Goal: Transaction & Acquisition: Purchase product/service

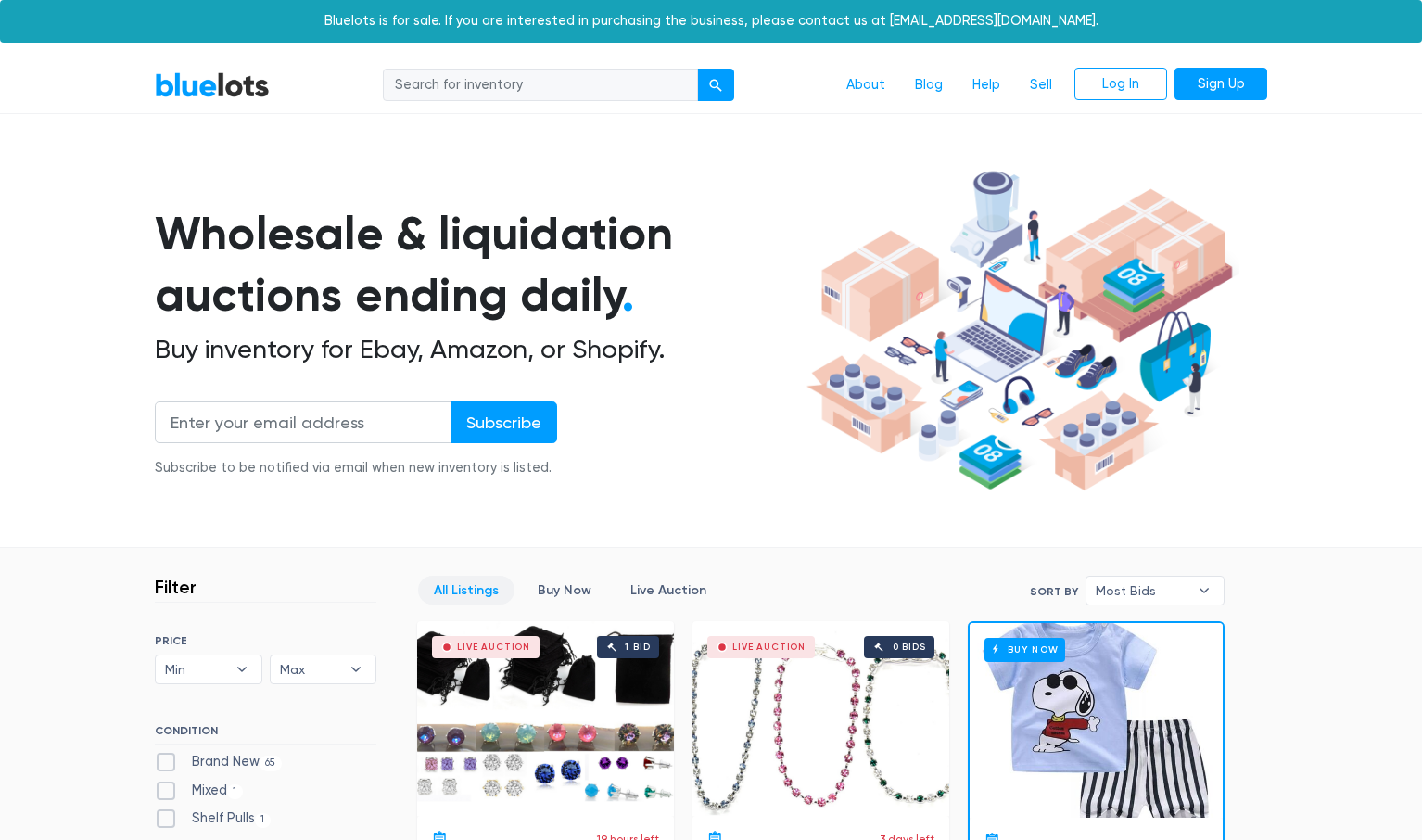
click at [534, 81] on input "search" at bounding box center [540, 85] width 315 height 33
type input "helmet"
click at [710, 94] on button "submit" at bounding box center [715, 85] width 37 height 33
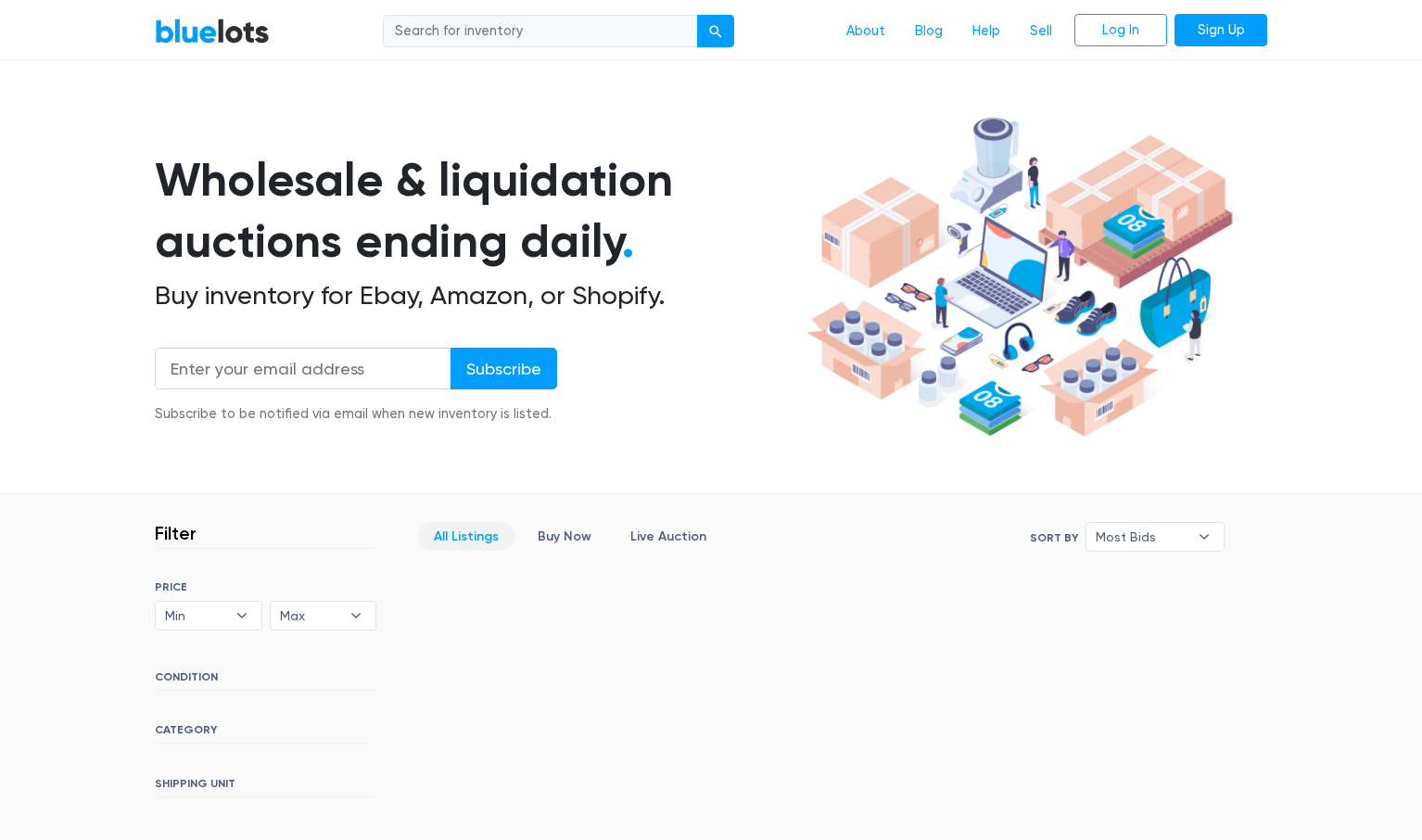
scroll to position [192, 0]
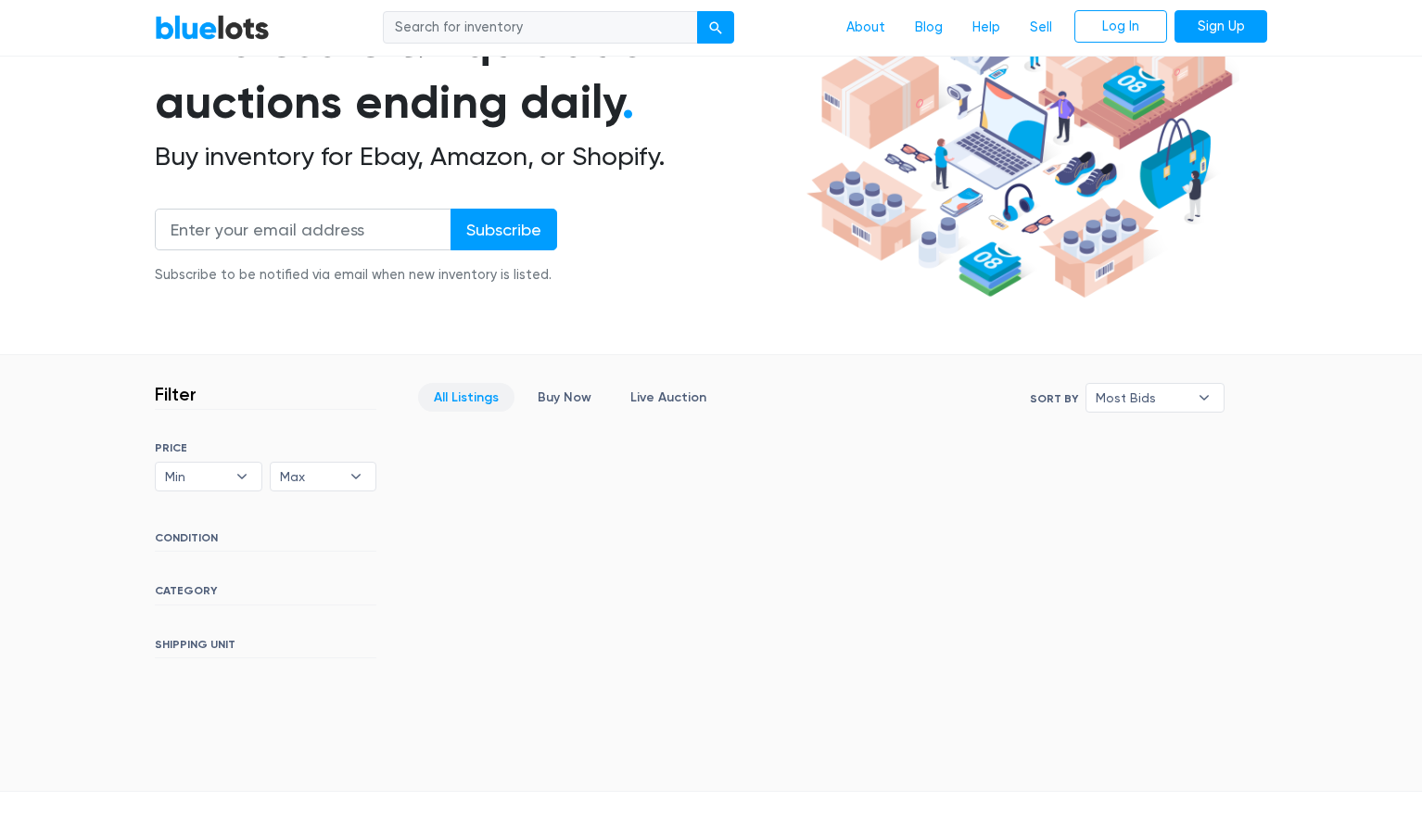
click at [177, 584] on h6 "CATEGORY" at bounding box center [265, 594] width 221 height 20
click at [572, 402] on link "Buy Now" at bounding box center [565, 397] width 86 height 29
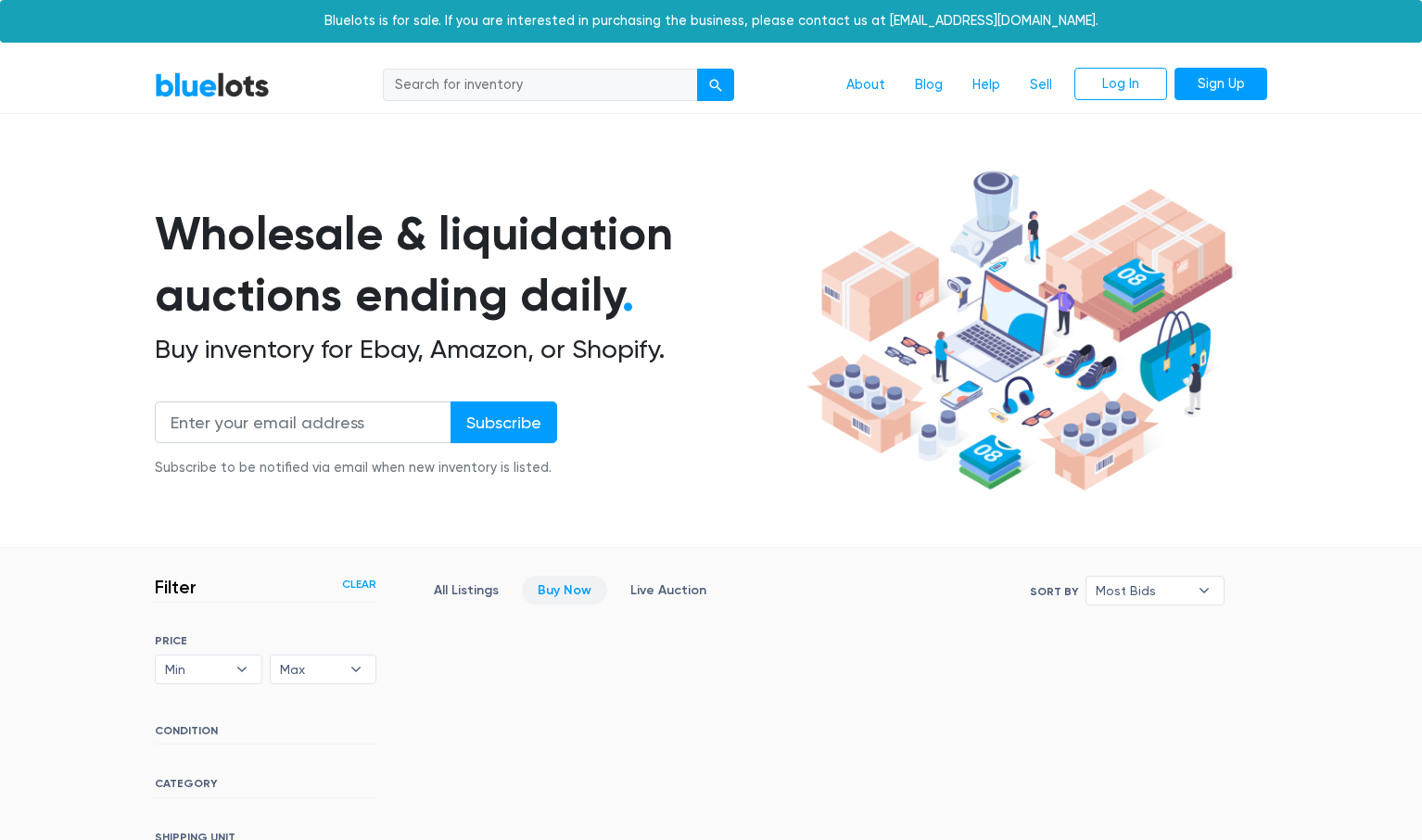
scroll to position [443, 0]
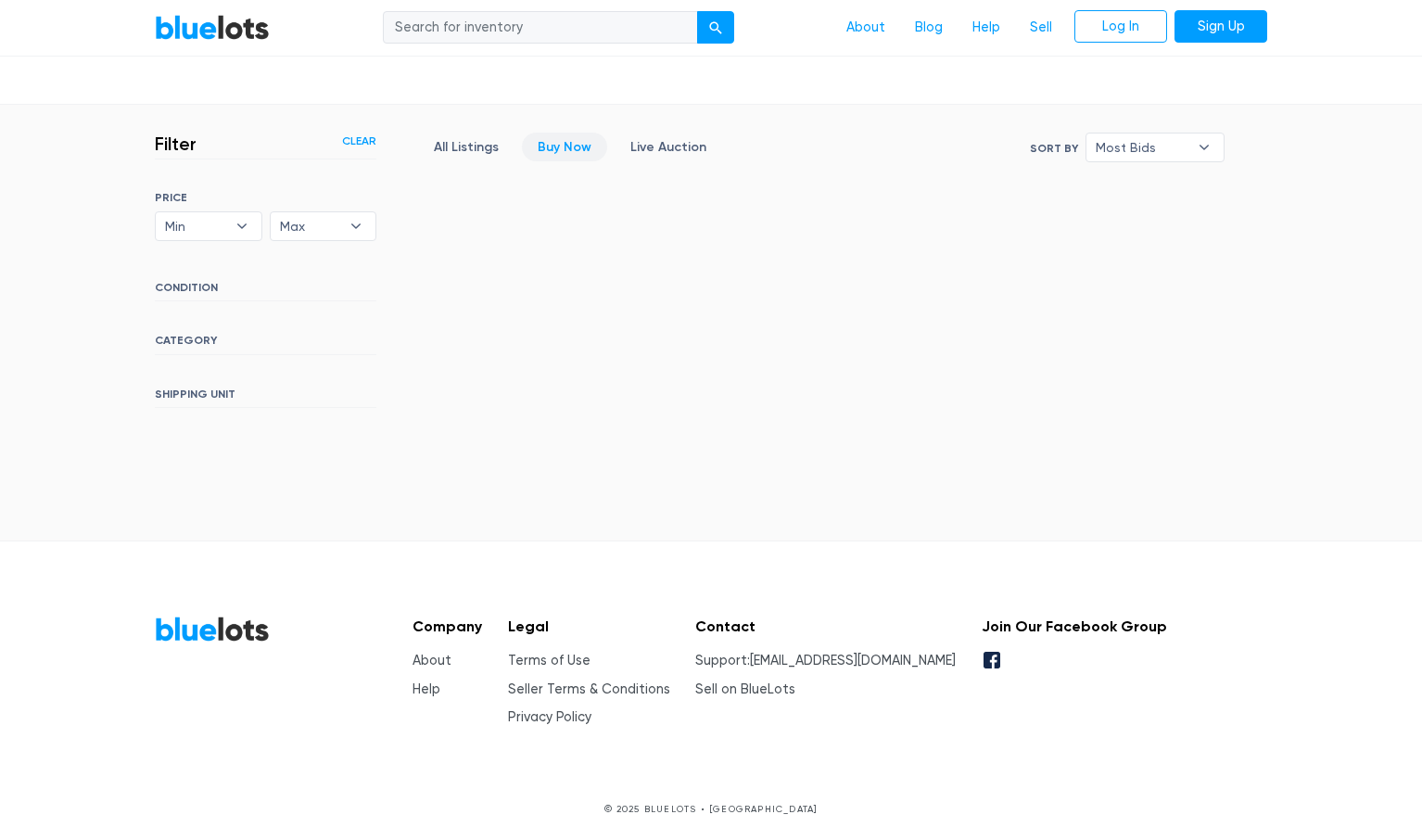
click at [190, 334] on h6 "CATEGORY" at bounding box center [265, 344] width 221 height 20
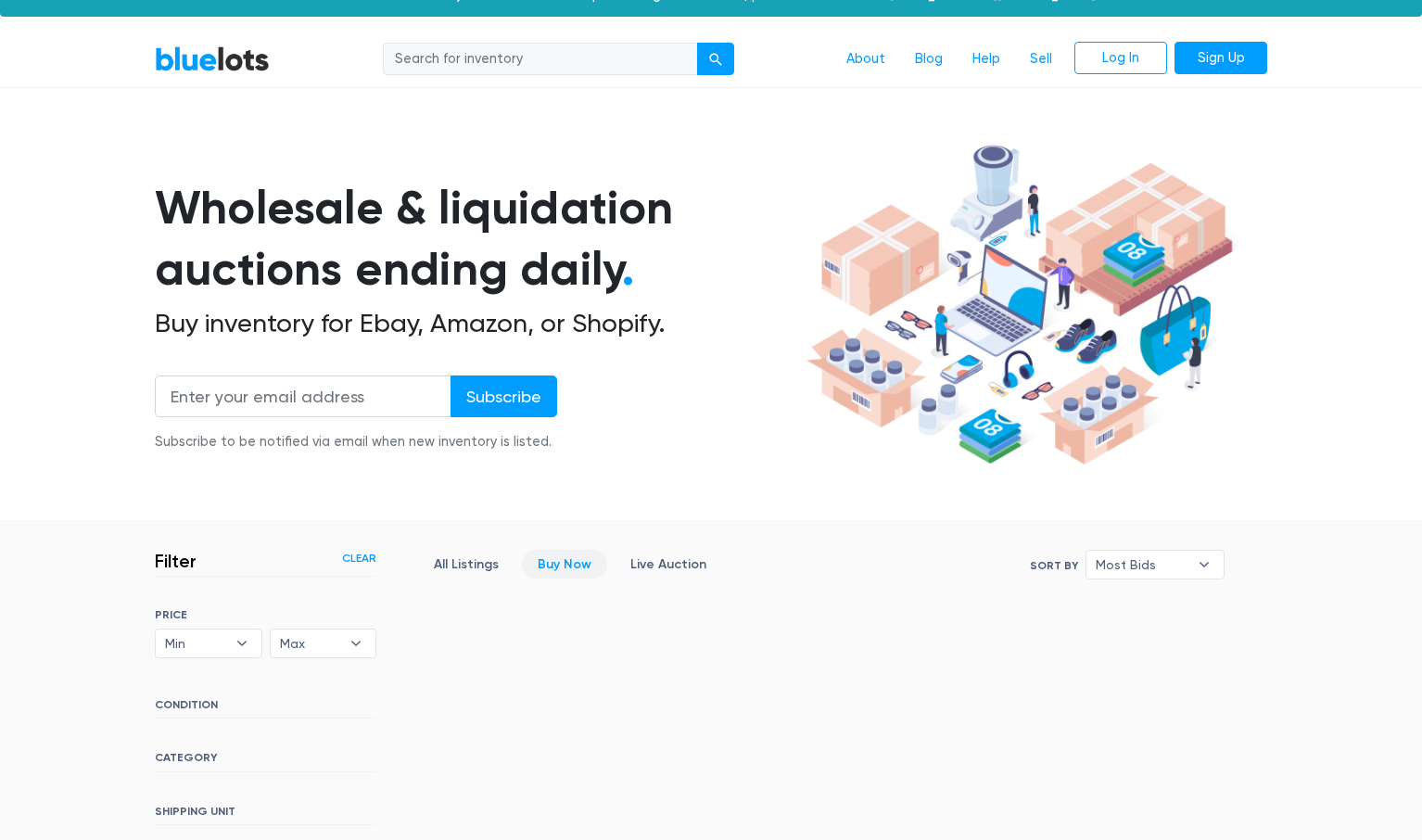
scroll to position [0, 0]
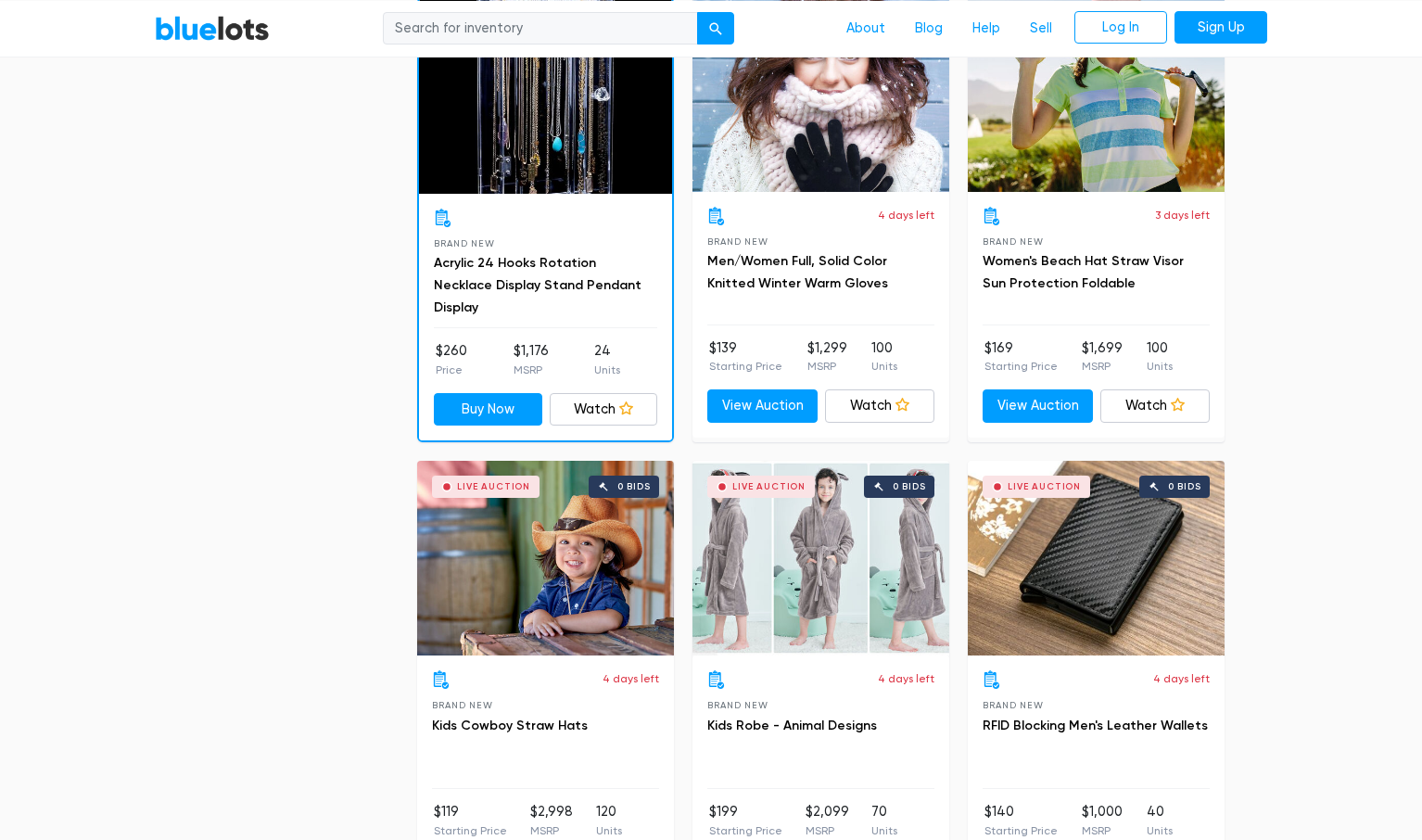
scroll to position [2699, 0]
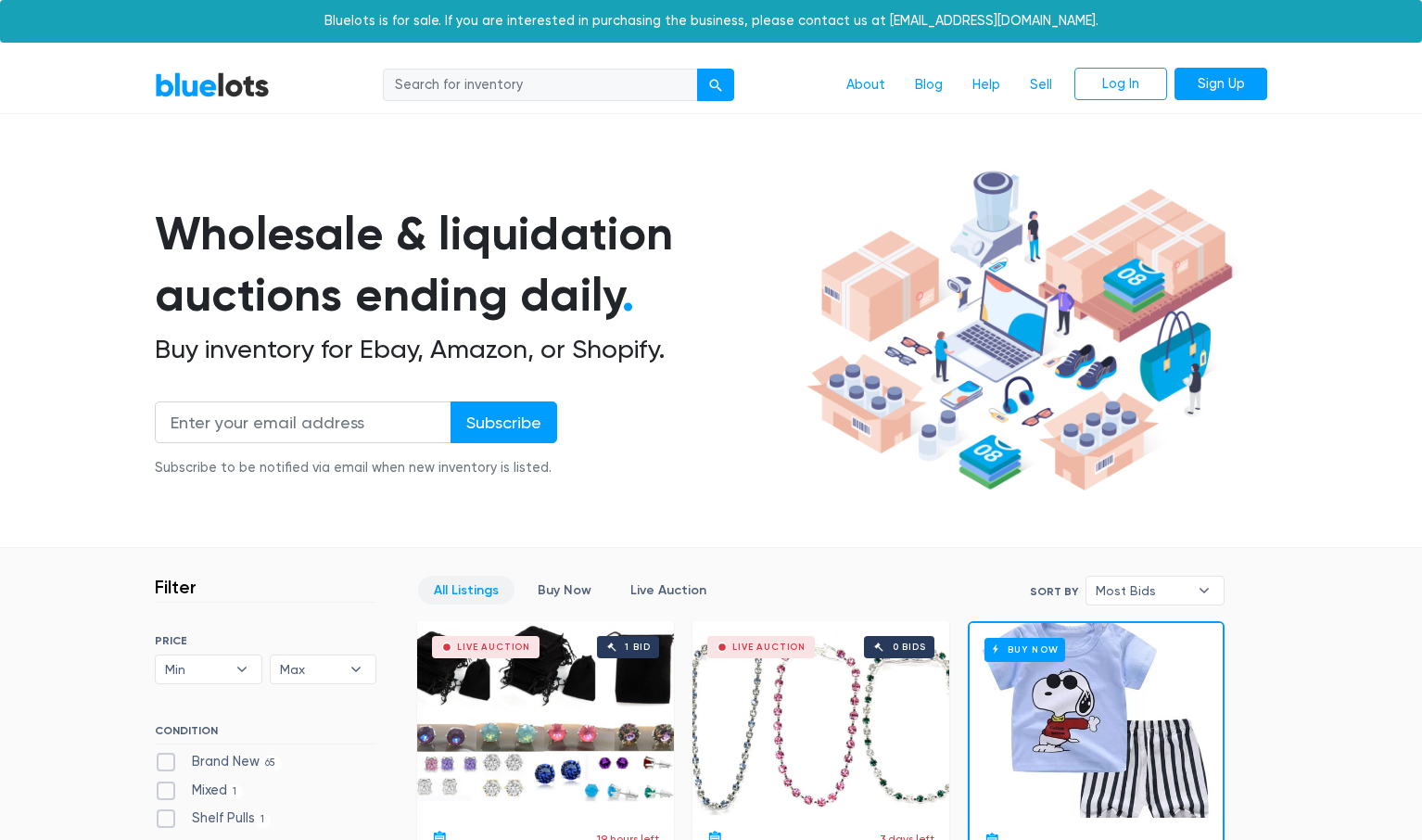
drag, startPoint x: 676, startPoint y: 222, endPoint x: 442, endPoint y: 216, distance: 234.1
click at [442, 216] on h1 "Wholesale & liquidation auctions ending daily ." at bounding box center [476, 265] width 645 height 124
copy h1 "liquidation"
